Goal: Task Accomplishment & Management: Use online tool/utility

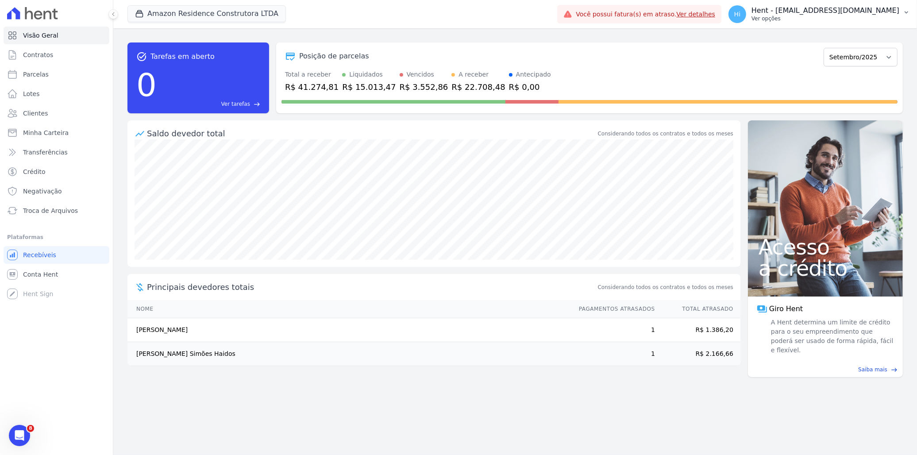
click at [849, 6] on p "Hent - [EMAIL_ADDRESS][DOMAIN_NAME]" at bounding box center [826, 10] width 148 height 9
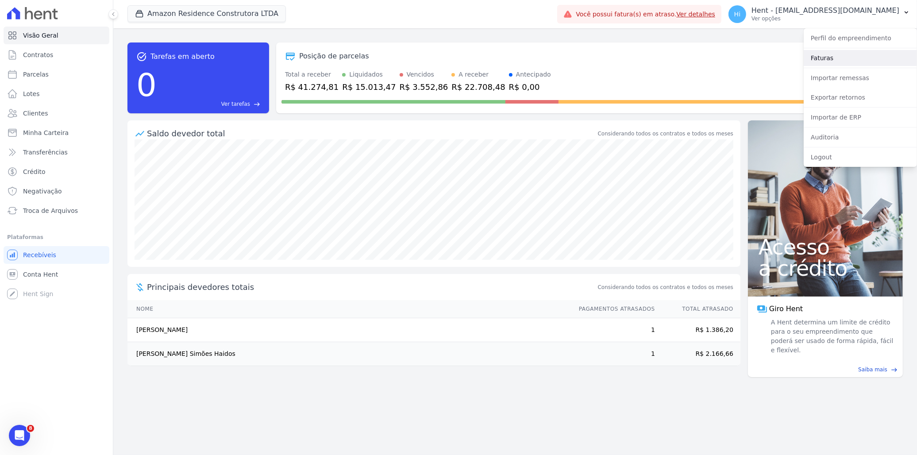
click at [863, 56] on link "Faturas" at bounding box center [860, 58] width 113 height 16
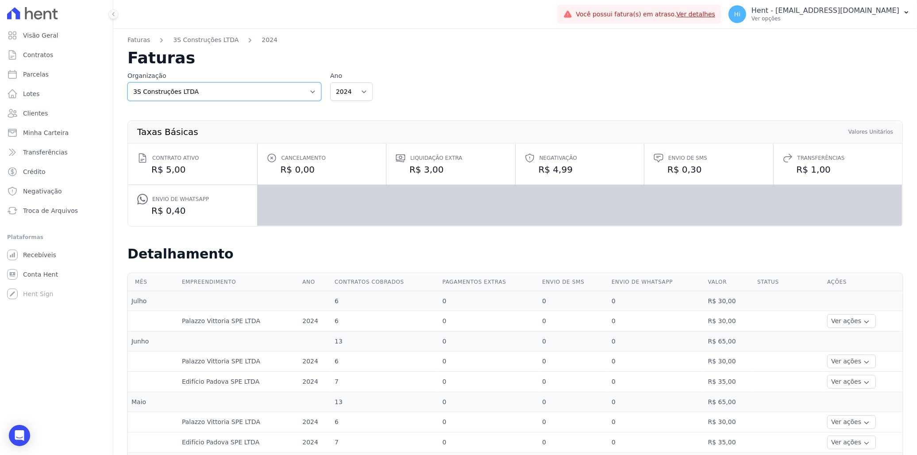
click at [256, 92] on select "3S Construções LTDA AGC Urbanismo Agile Urbanismo Agora Empreendimentos Aima Ur…" at bounding box center [225, 91] width 194 height 19
click at [530, 83] on div "Organização 3S Construções LTDA AGC Urbanismo Agile Urbanismo Agora Empreendime…" at bounding box center [516, 86] width 776 height 30
drag, startPoint x: 253, startPoint y: 89, endPoint x: 257, endPoint y: 85, distance: 4.7
click at [253, 89] on select "3S Construções LTDA AGC Urbanismo Agile Urbanismo Agora Empreendimentos Aima Ur…" at bounding box center [225, 91] width 194 height 19
click at [355, 91] on select "2024 2023" at bounding box center [351, 91] width 43 height 19
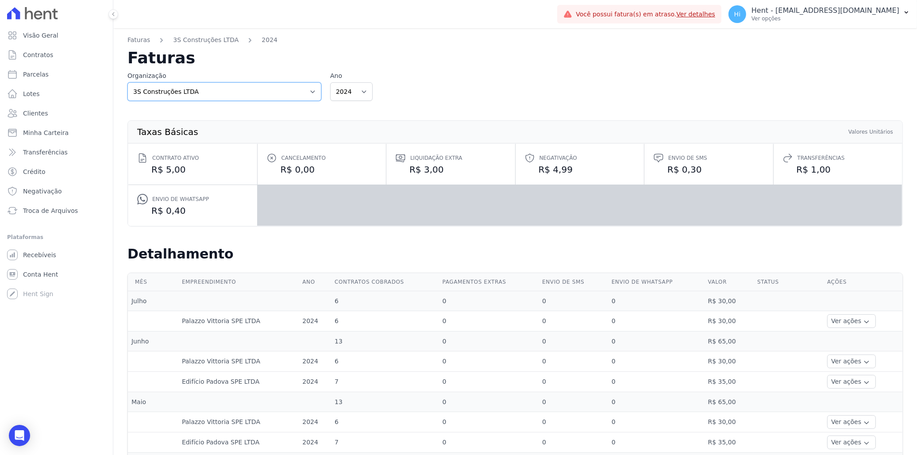
click at [252, 89] on select "3S Construções LTDA AGC Urbanismo Agile Urbanismo Agora Empreendimentos Aima Ur…" at bounding box center [225, 91] width 194 height 19
select select "43612670-8b67-4025-9c7e-42fb6ba29ad1"
click at [128, 82] on select "3S Construções LTDA AGC Urbanismo Agile Urbanismo Agora Empreendimentos Aima Ur…" at bounding box center [225, 91] width 194 height 19
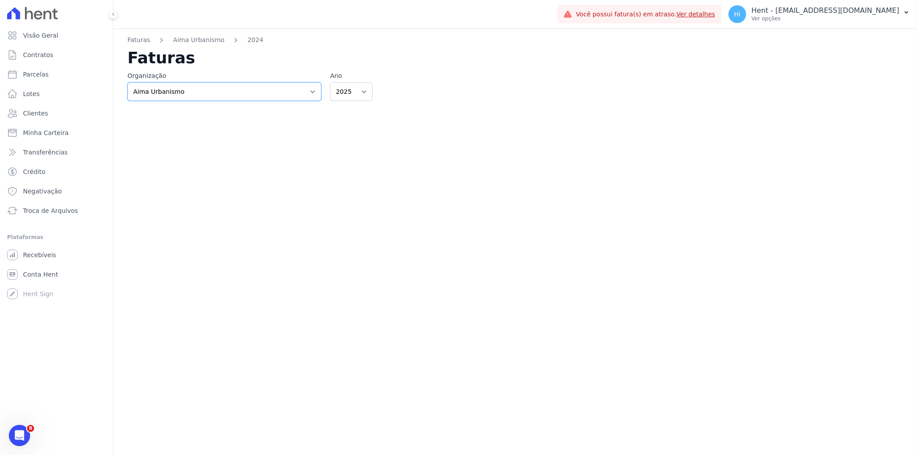
click at [299, 94] on select "3S Construções LTDA AGC Urbanismo Agile Urbanismo Agora Empreendimentos Aima Ur…" at bounding box center [225, 91] width 194 height 19
click at [260, 97] on select "3S Construções LTDA AGC Urbanismo Agile Urbanismo Agora Empreendimentos Aima Ur…" at bounding box center [225, 91] width 194 height 19
select select "46f4ec06-9aab-4ffa-9655-d6cfc52ec9ff"
click at [128, 82] on select "3S Construções LTDA AGC Urbanismo Agile Urbanismo Agora Empreendimentos Aima Ur…" at bounding box center [225, 91] width 194 height 19
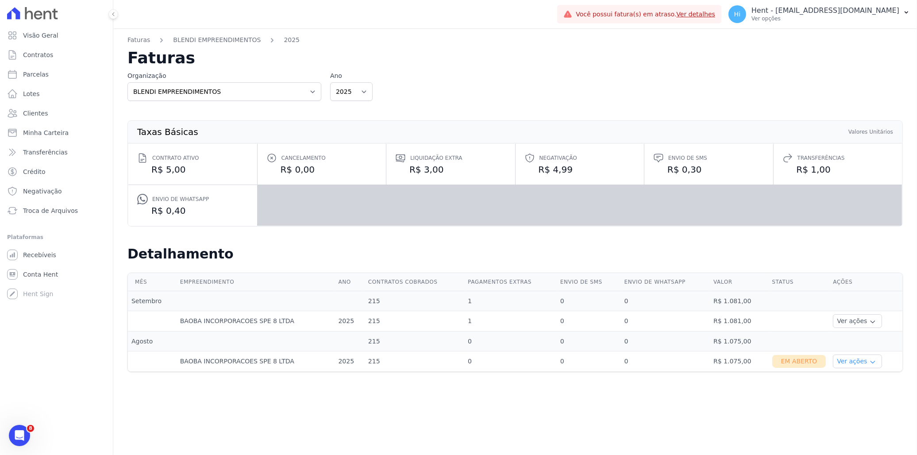
click at [851, 362] on button "Ver ações" at bounding box center [857, 362] width 49 height 14
